Goal: Task Accomplishment & Management: Complete application form

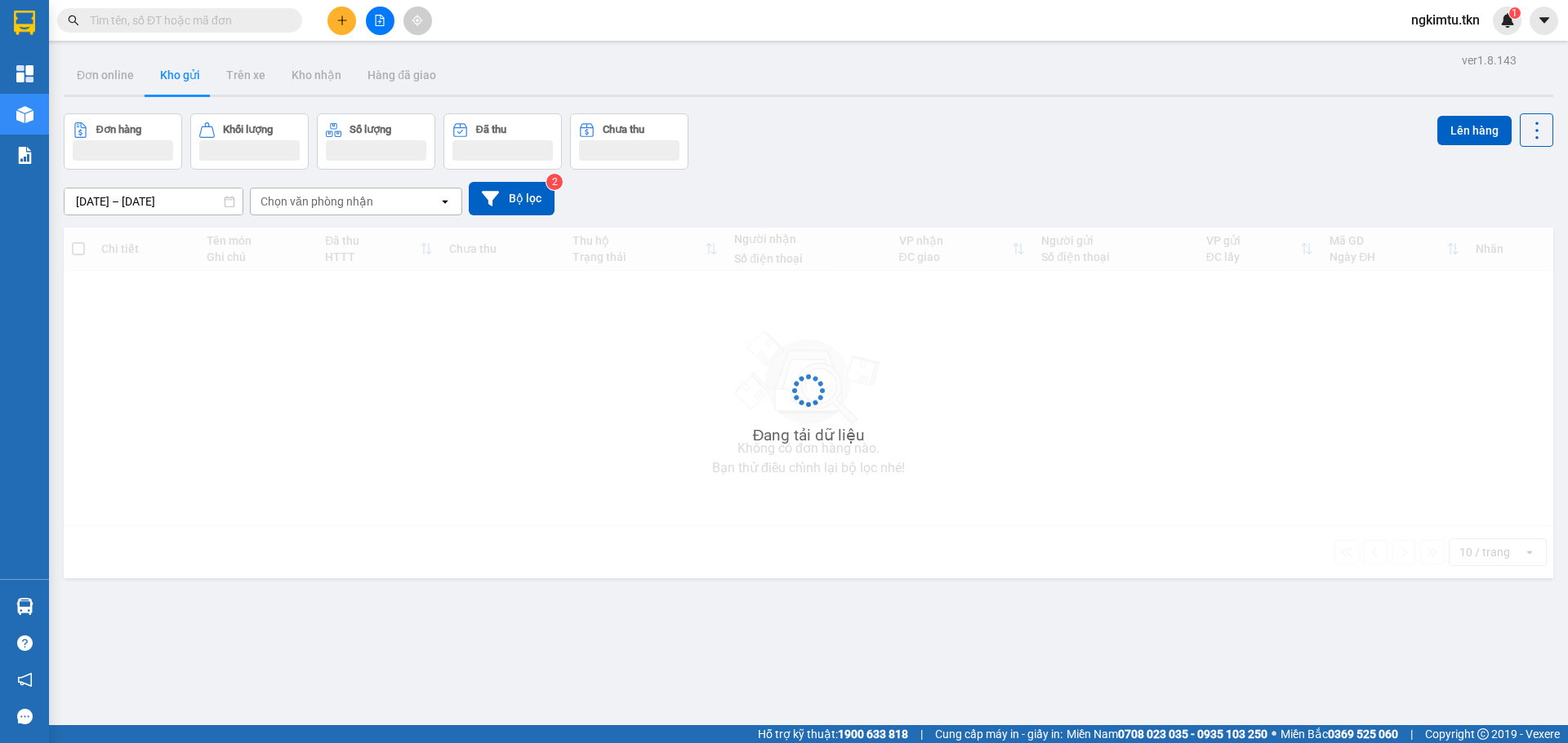
click at [165, 27] on input "text" at bounding box center [187, 21] width 193 height 18
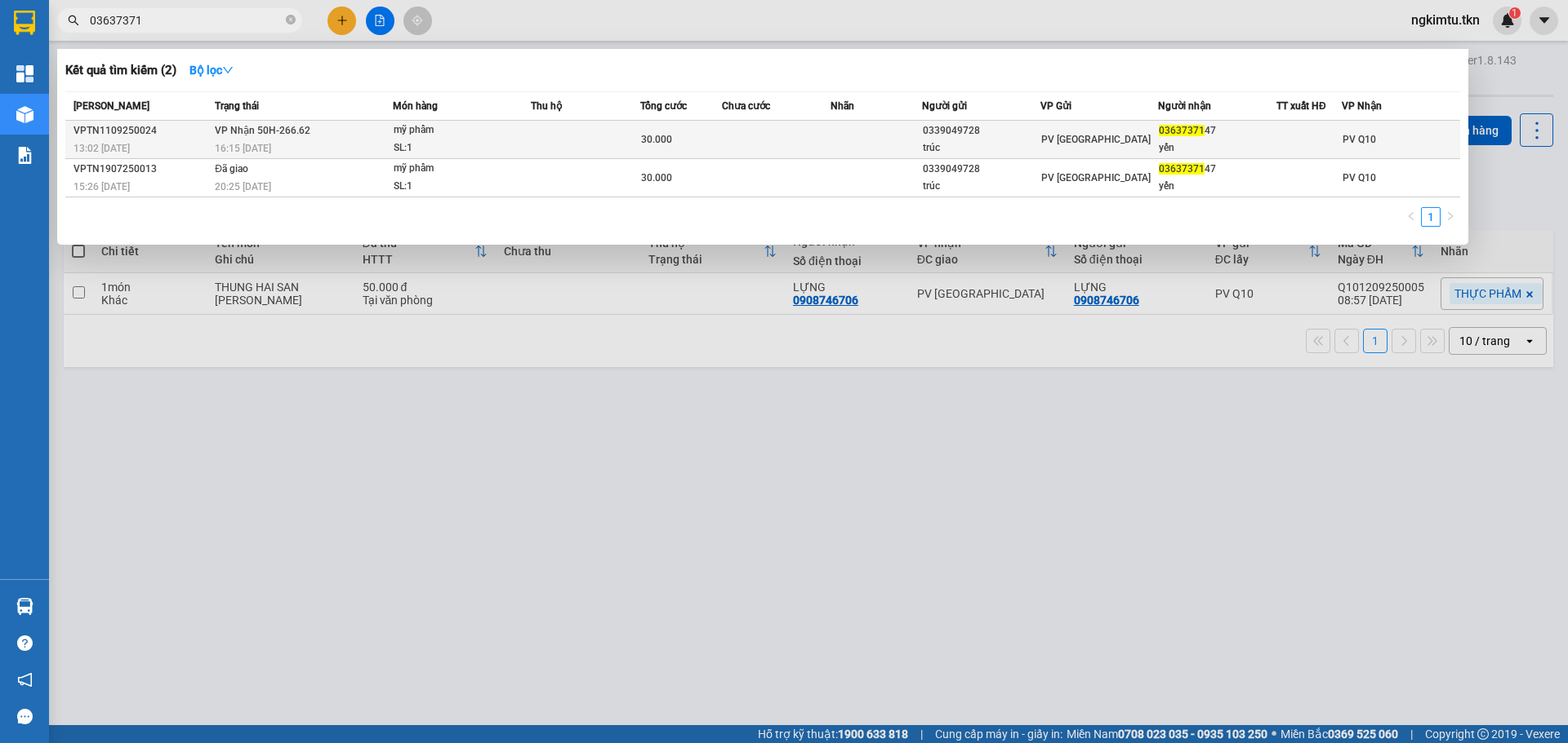
type input "03637371"
click at [317, 144] on div "16:15 [DATE]" at bounding box center [303, 148] width 178 height 18
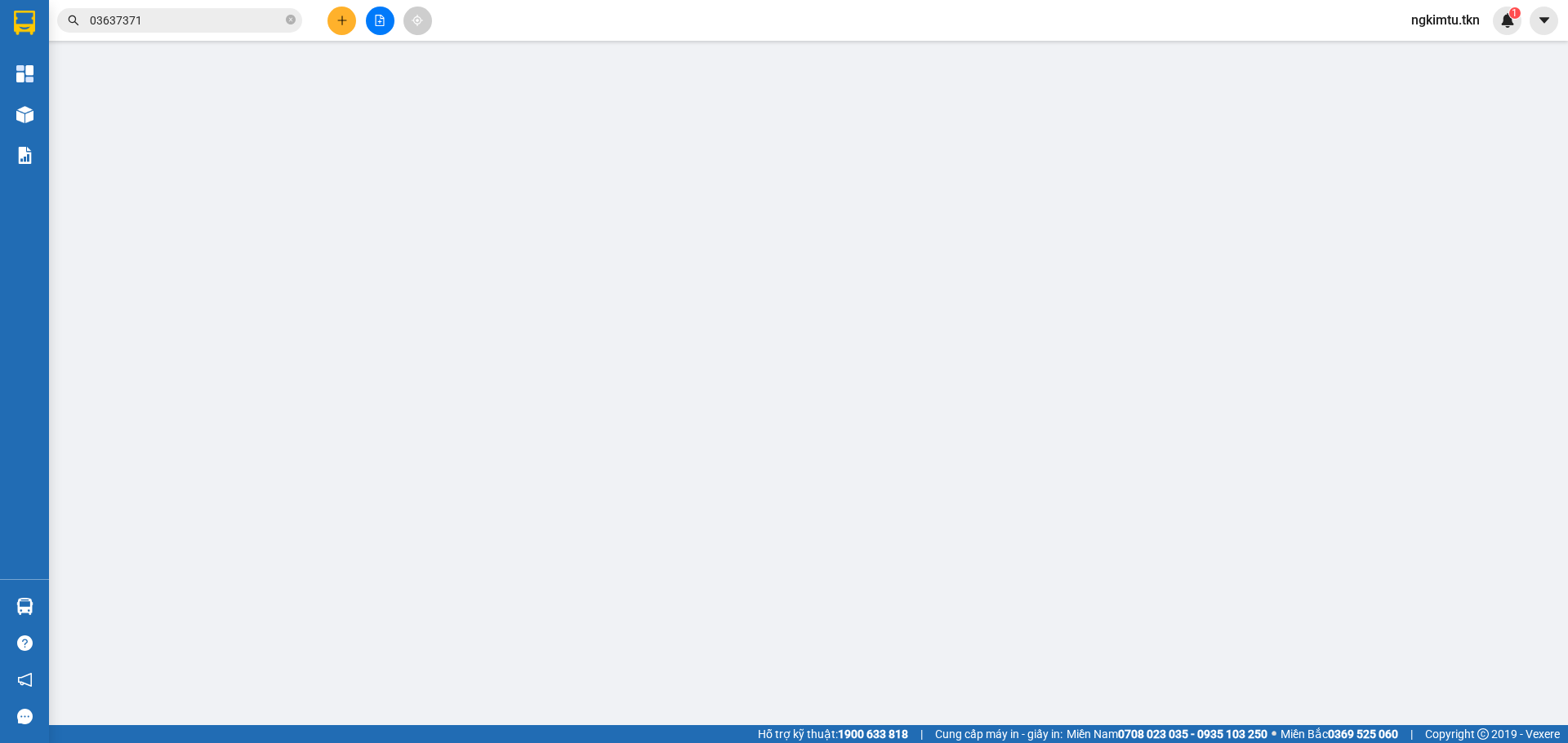
type input "0339049728"
type input "trúc"
type input "0363737147"
type input "yến"
type input "30.000"
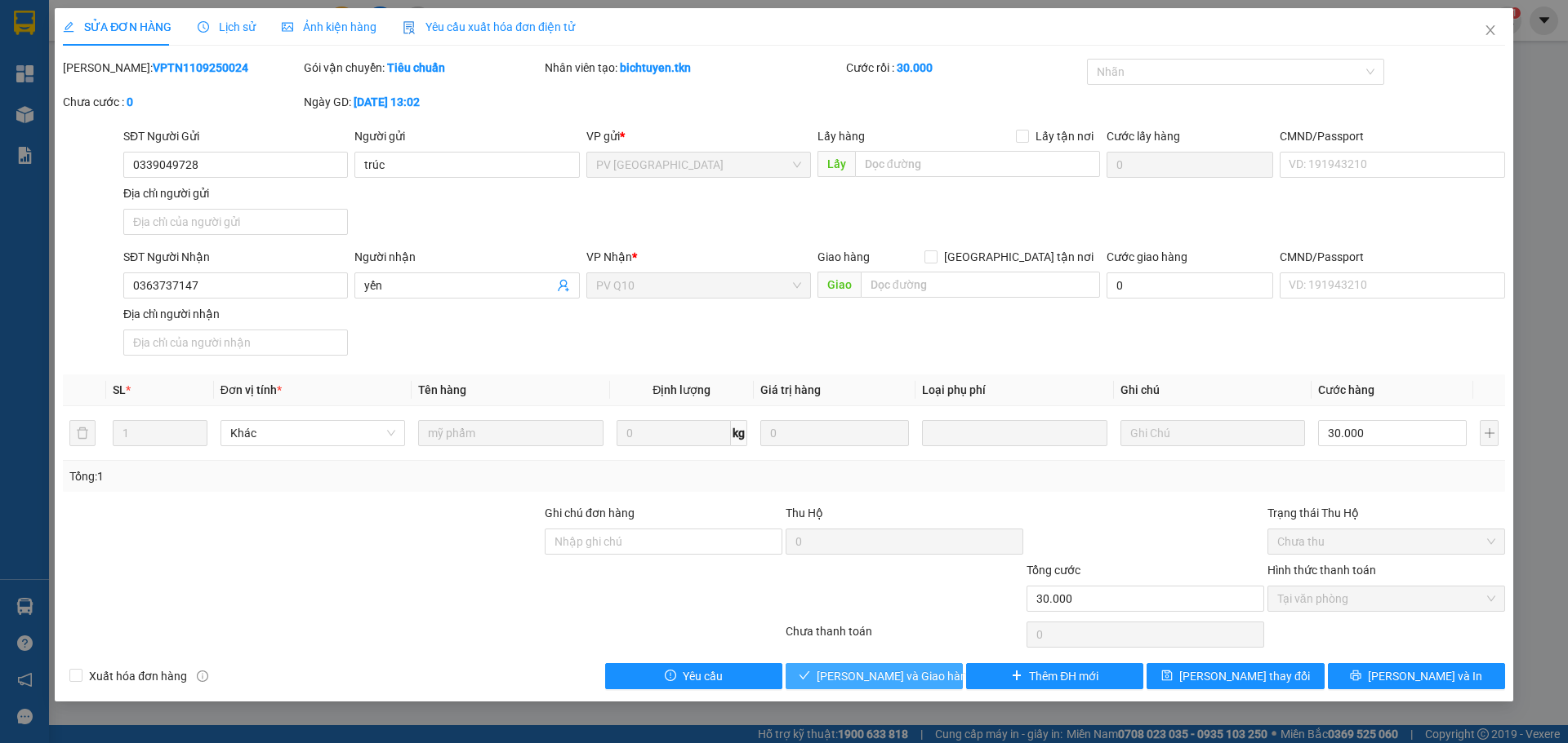
click at [908, 672] on span "[PERSON_NAME] và Giao hàng" at bounding box center [895, 676] width 157 height 18
